Goal: Browse casually

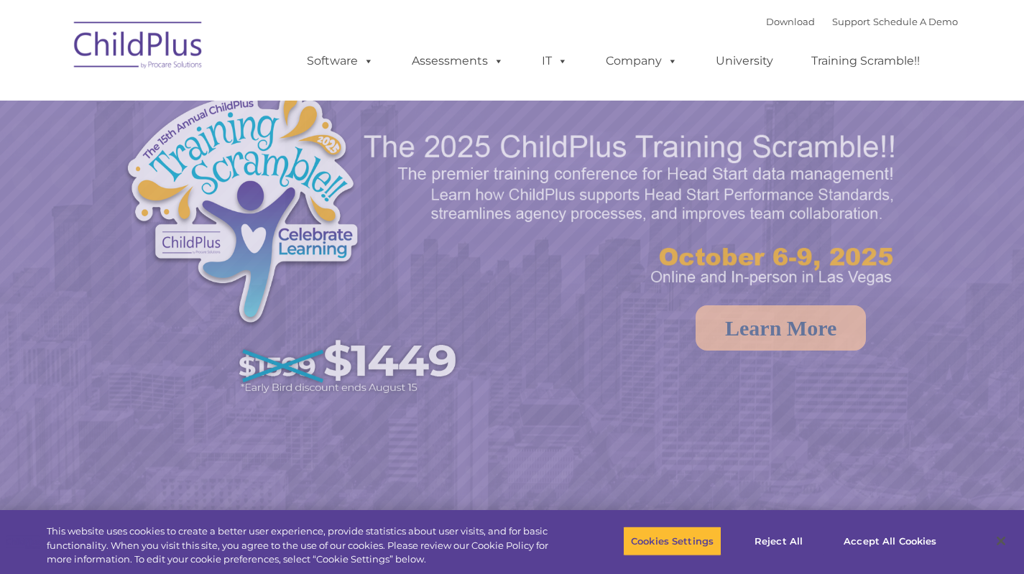
select select "MEDIUM"
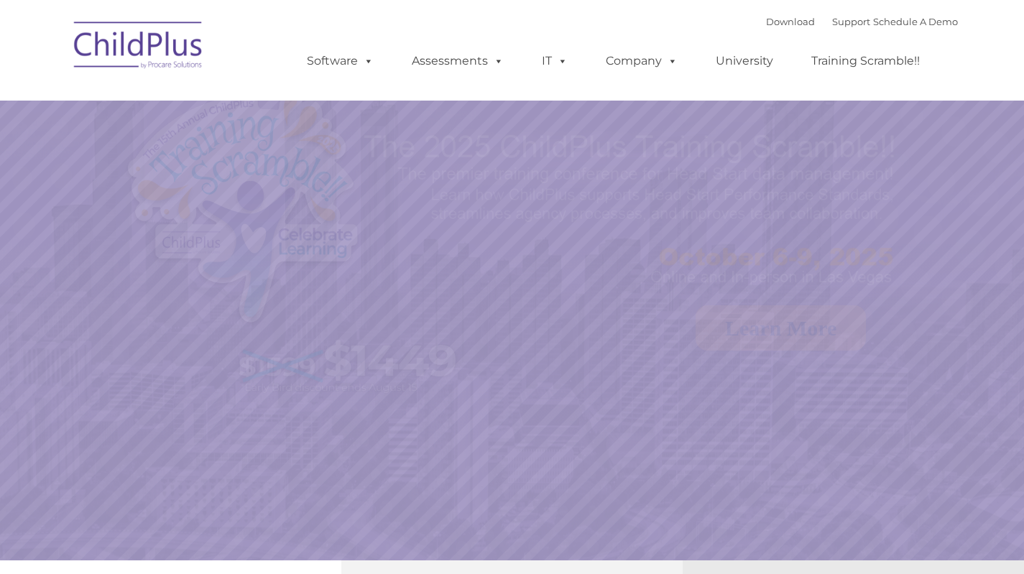
select select "MEDIUM"
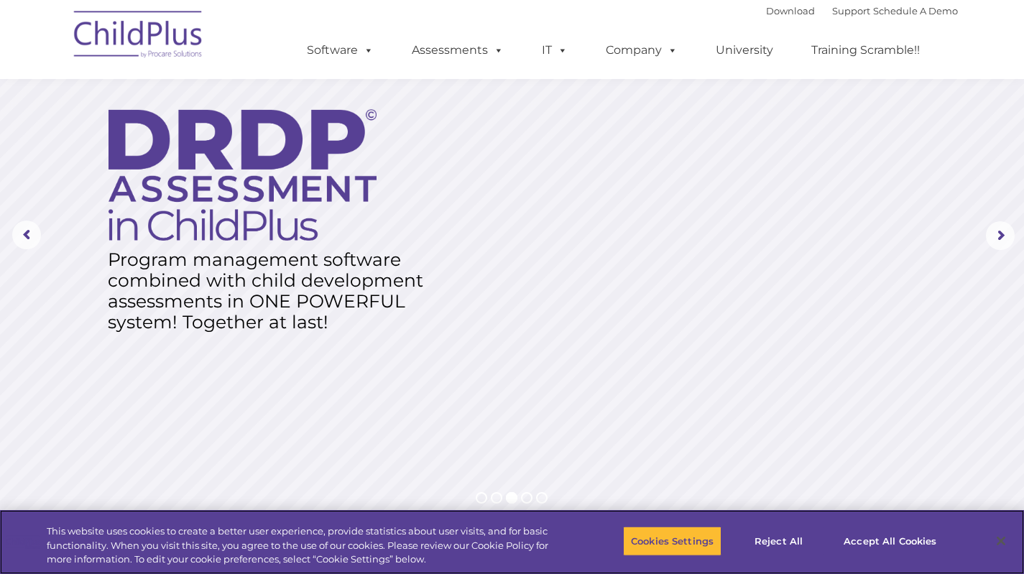
scroll to position [43, 0]
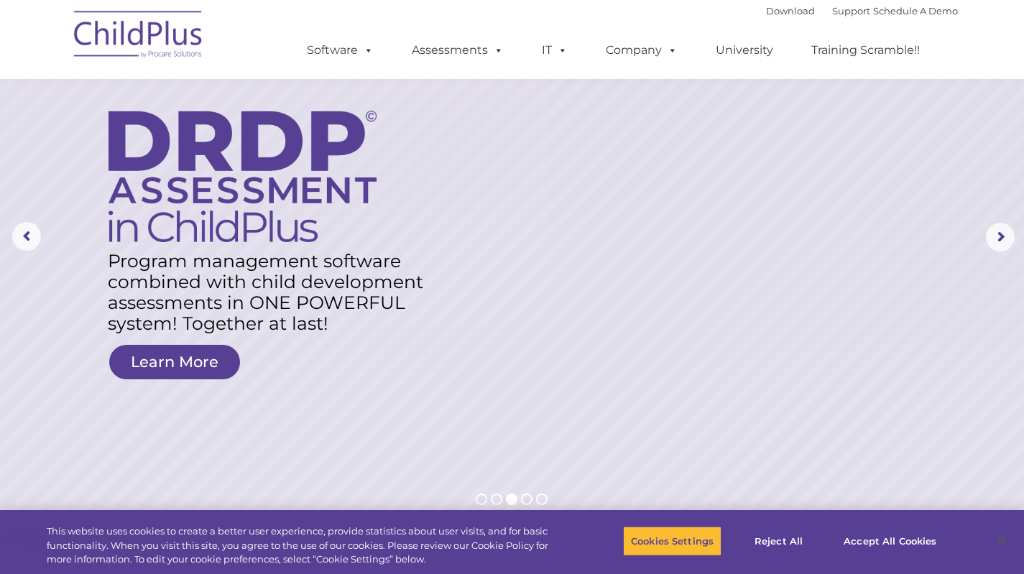
click at [999, 234] on rs-arrow at bounding box center [1000, 237] width 29 height 29
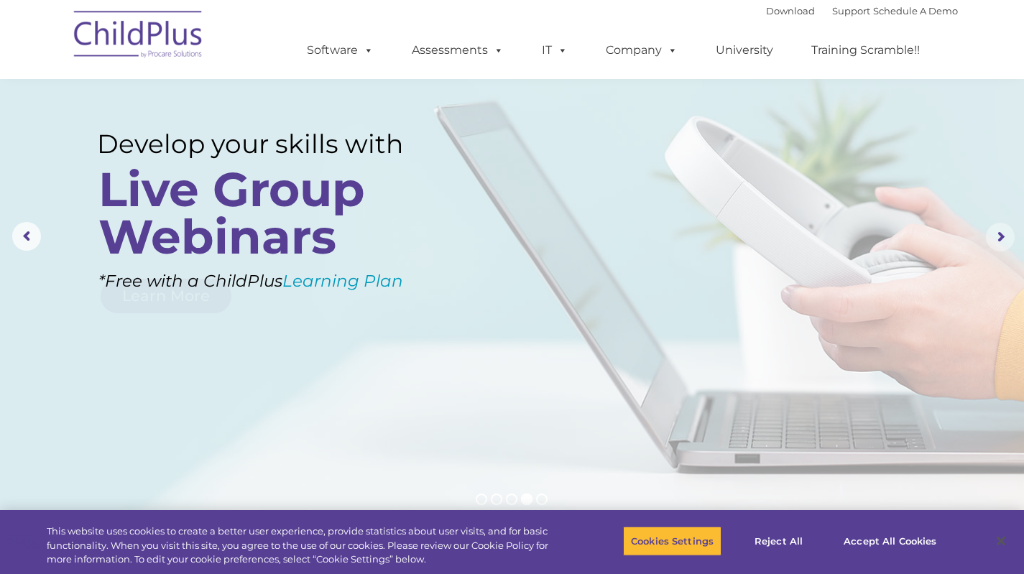
click at [1000, 247] on rs-arrow at bounding box center [1000, 237] width 29 height 29
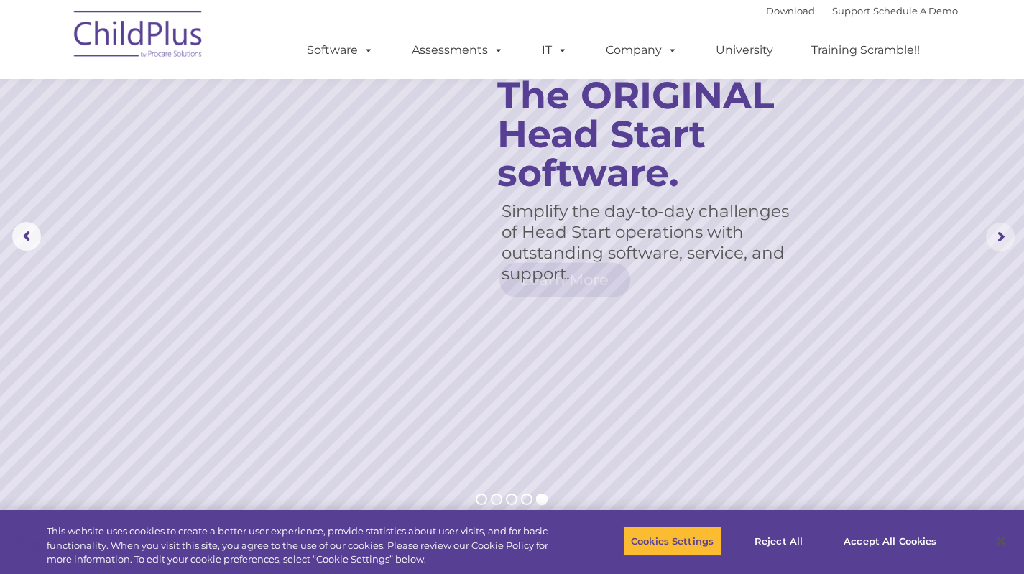
click at [1003, 245] on rs-arrow at bounding box center [1000, 237] width 29 height 29
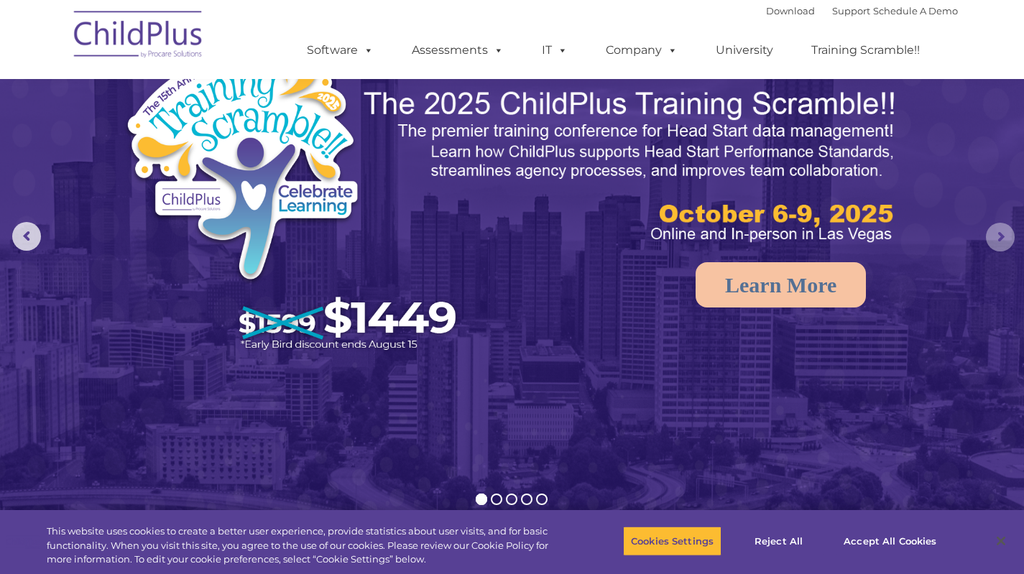
click at [29, 229] on rs-arrow at bounding box center [26, 236] width 29 height 29
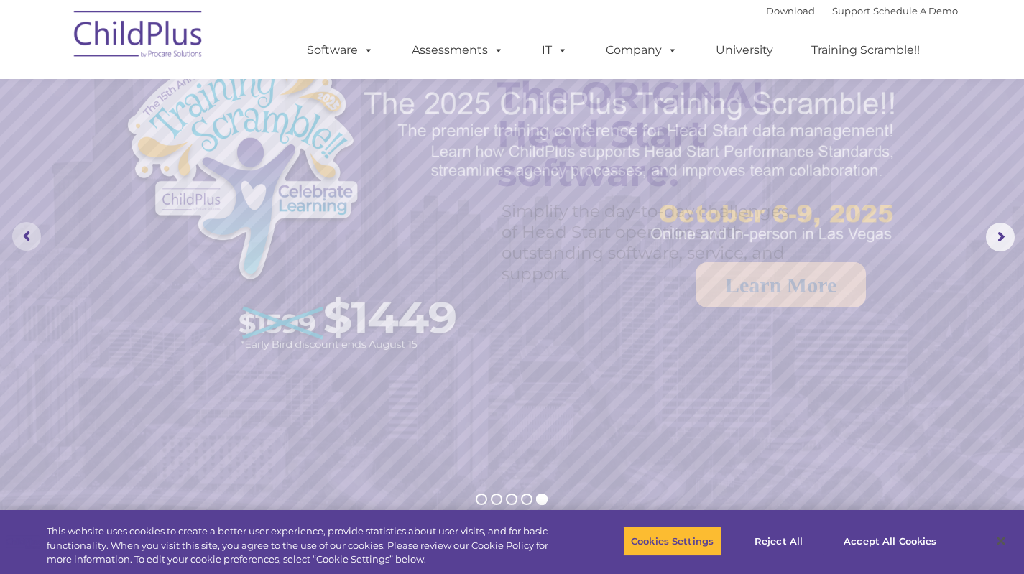
click at [30, 239] on rs-arrow at bounding box center [26, 236] width 29 height 29
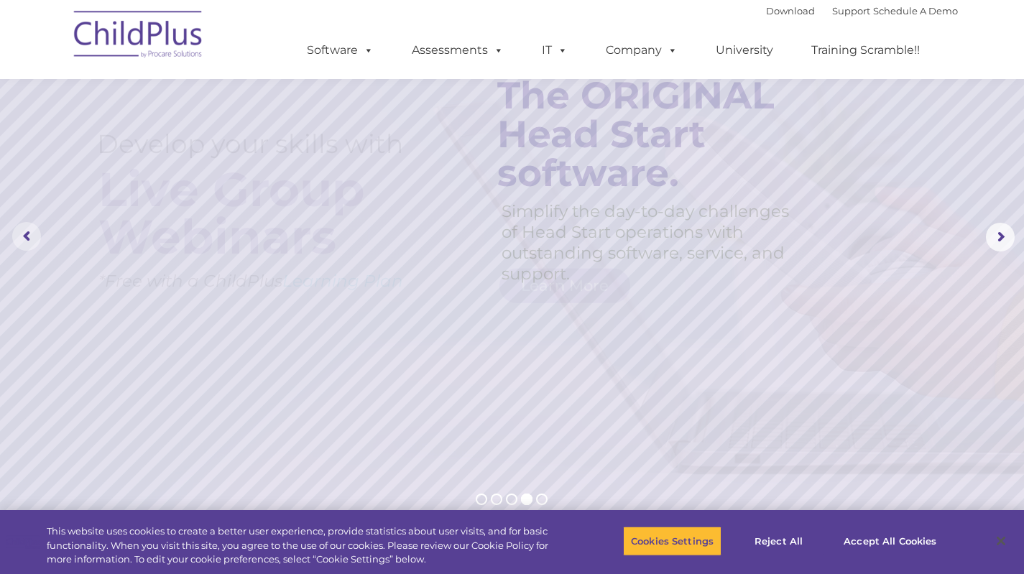
scroll to position [0, 0]
